Goal: Task Accomplishment & Management: Manage account settings

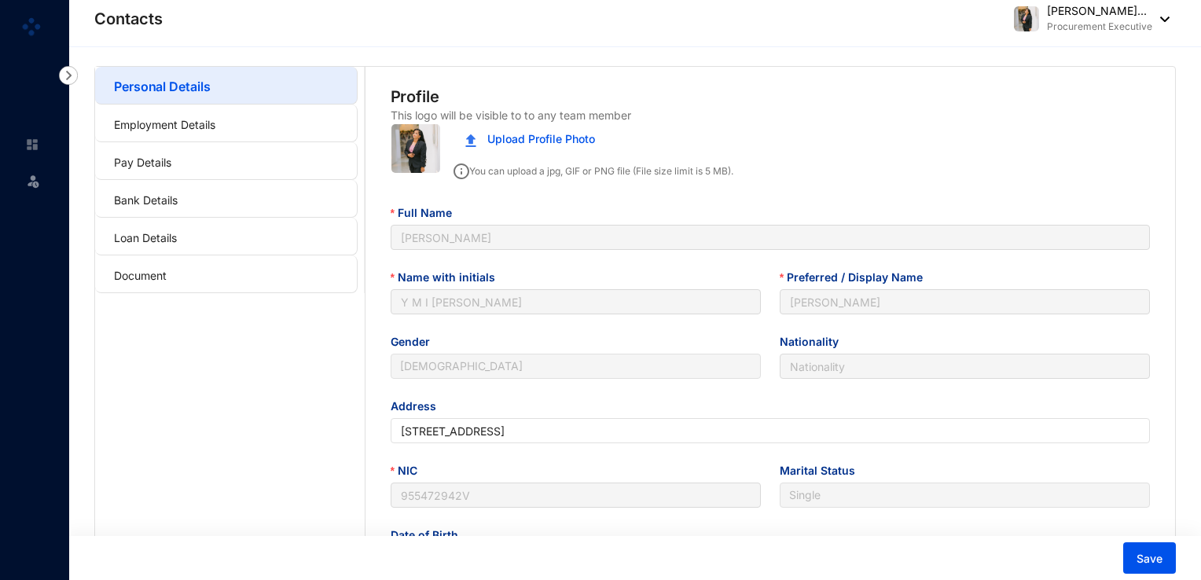
type input "[DATE]"
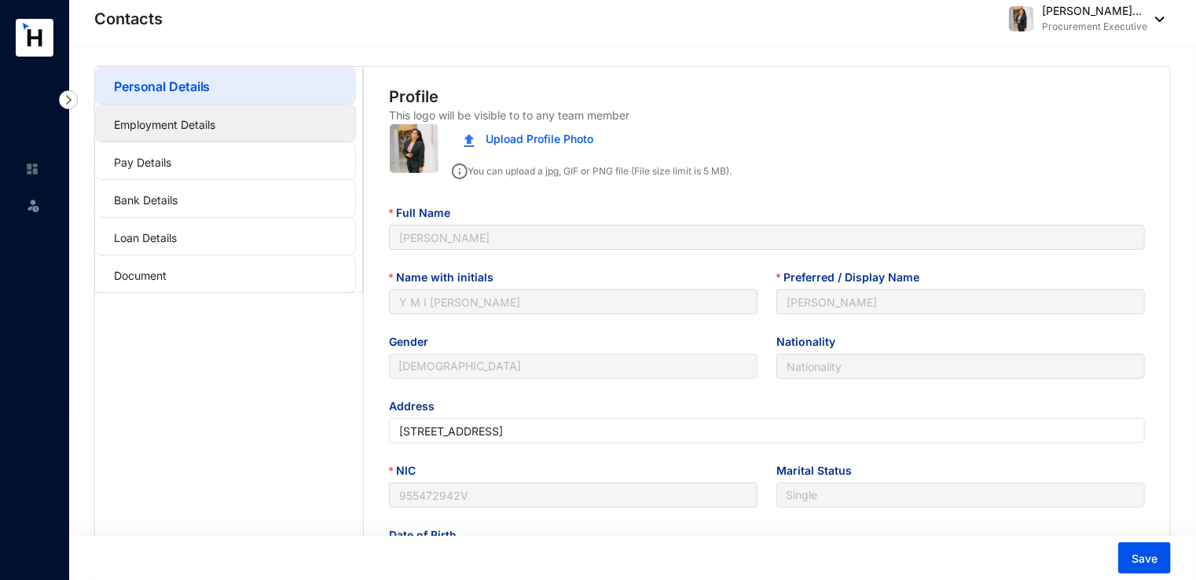
click at [215, 118] on link "Employment Details" at bounding box center [164, 124] width 101 height 13
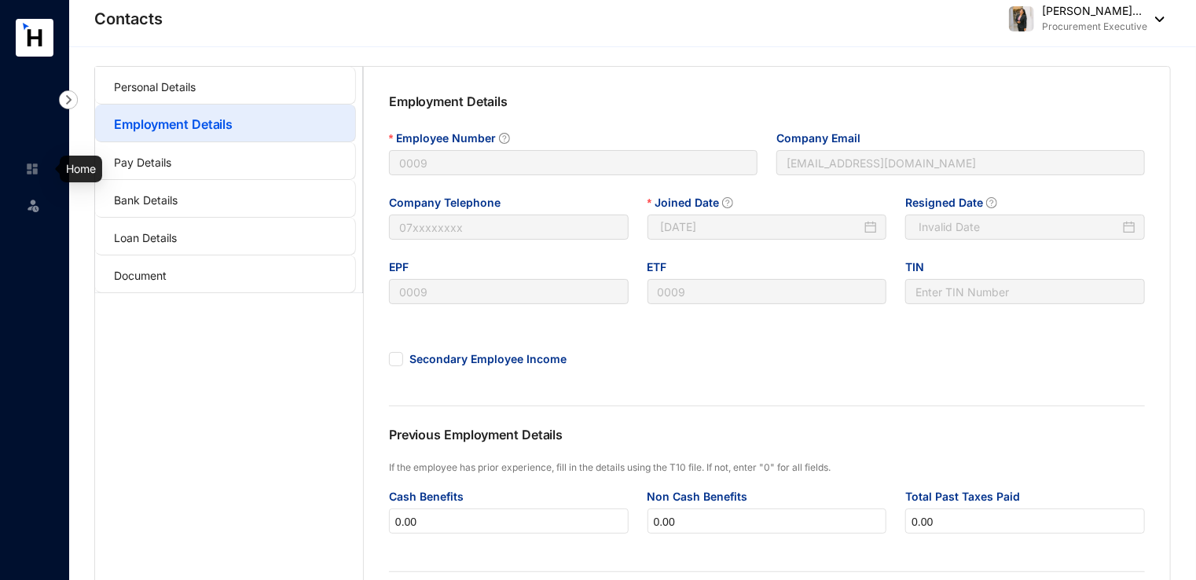
click at [37, 174] on img at bounding box center [32, 169] width 14 height 14
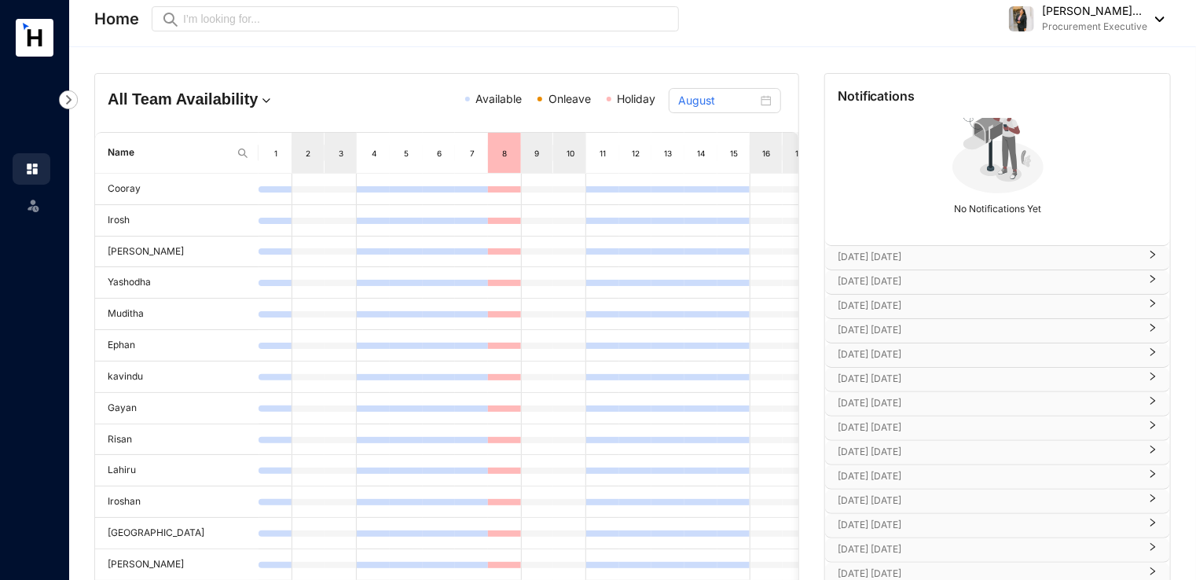
scroll to position [84, 0]
click at [871, 571] on p "[DATE] [DATE]" at bounding box center [988, 571] width 301 height 16
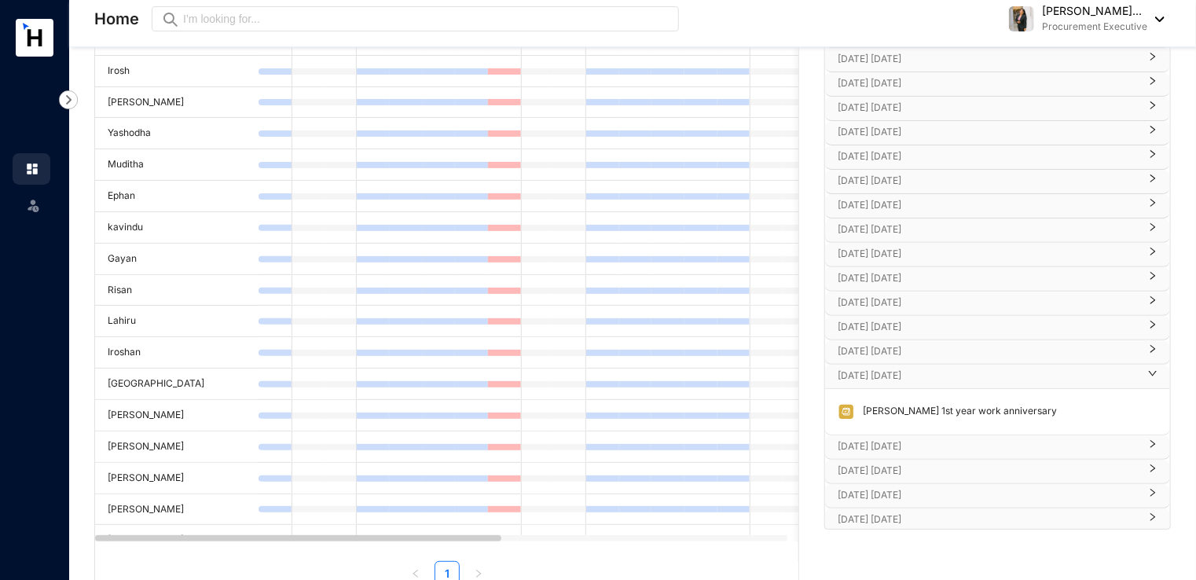
scroll to position [157, 0]
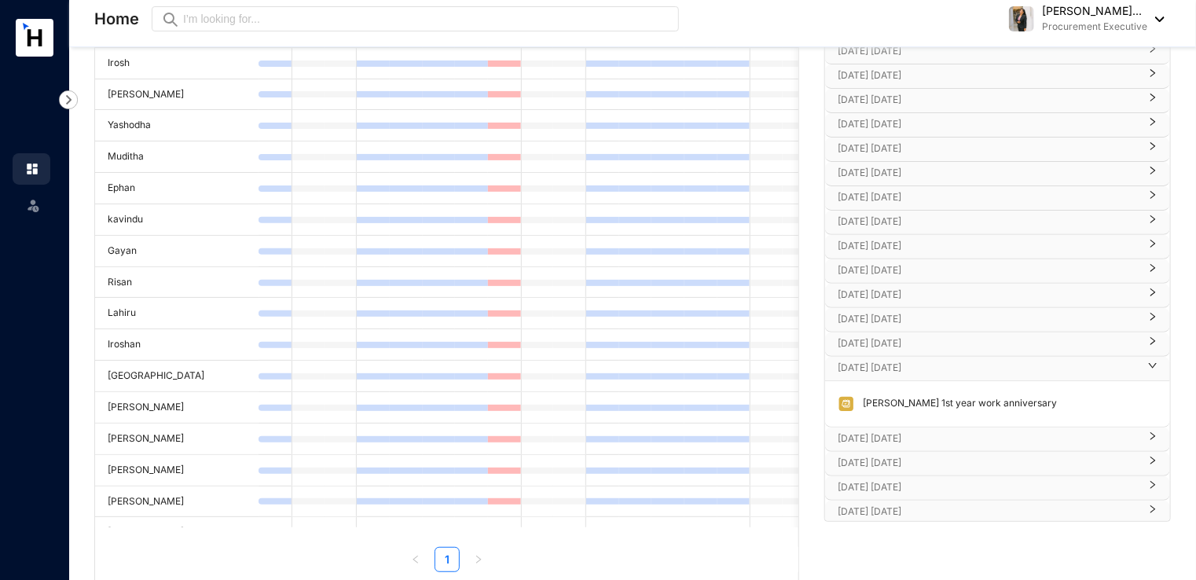
click at [933, 435] on p "[DATE] [DATE]" at bounding box center [988, 439] width 301 height 16
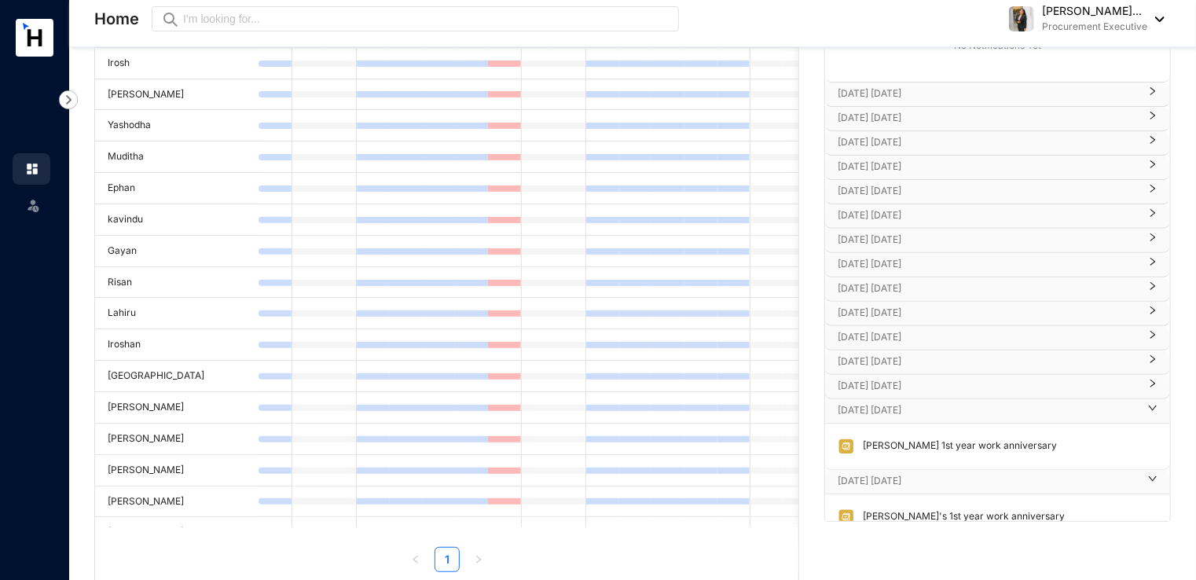
scroll to position [0, 0]
